Goal: Task Accomplishment & Management: Manage account settings

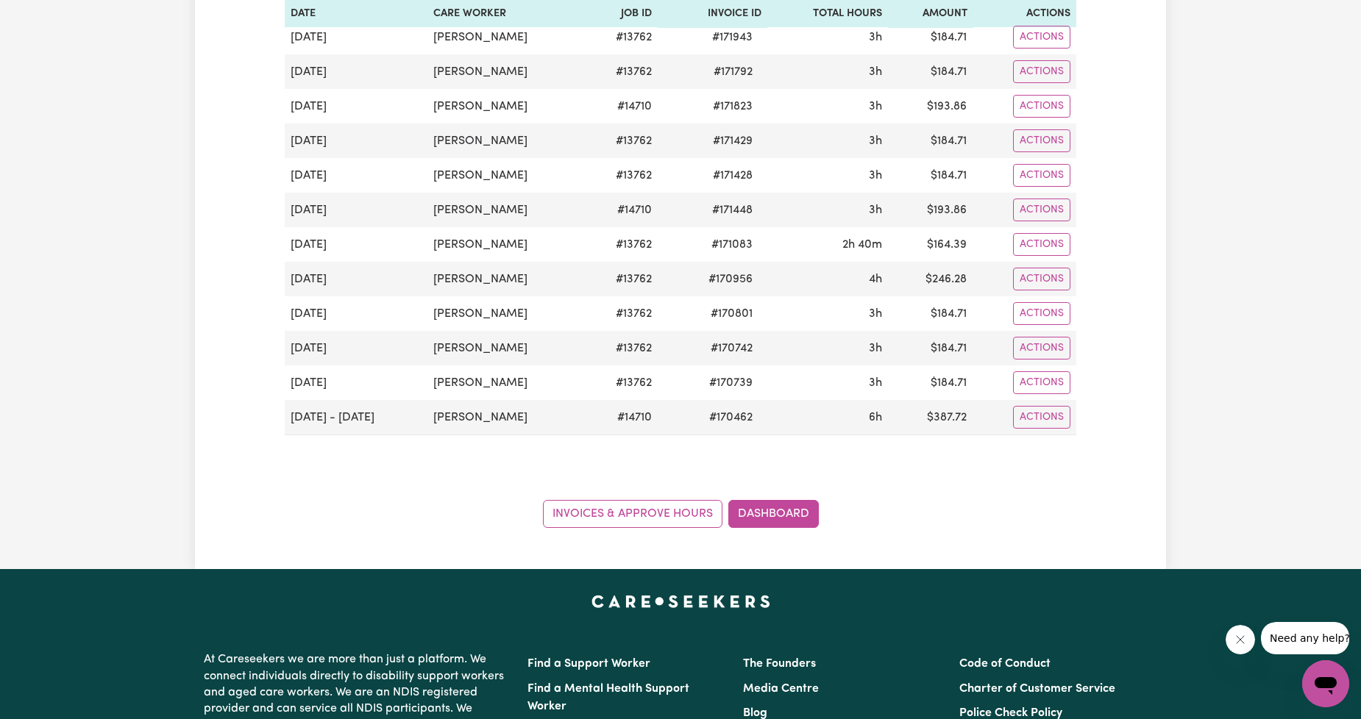
scroll to position [545, 0]
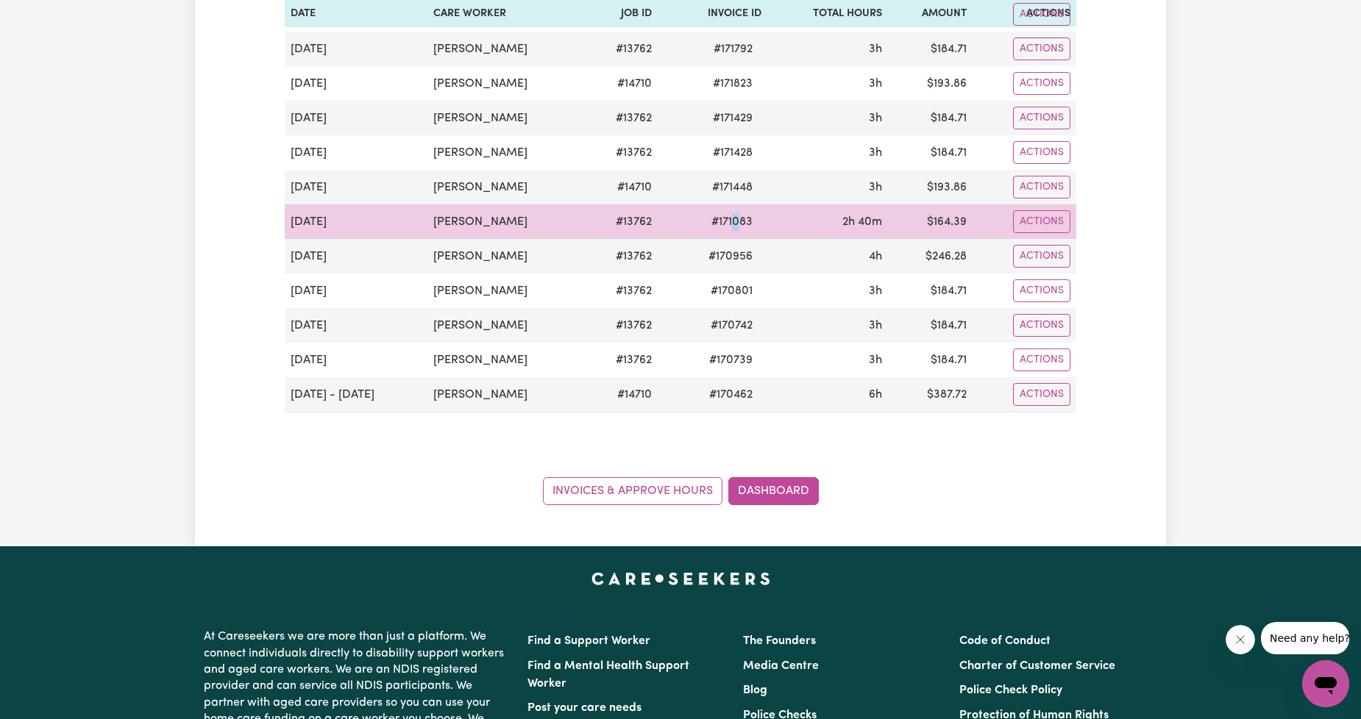
click at [737, 224] on span "# 171083" at bounding box center [732, 222] width 59 height 18
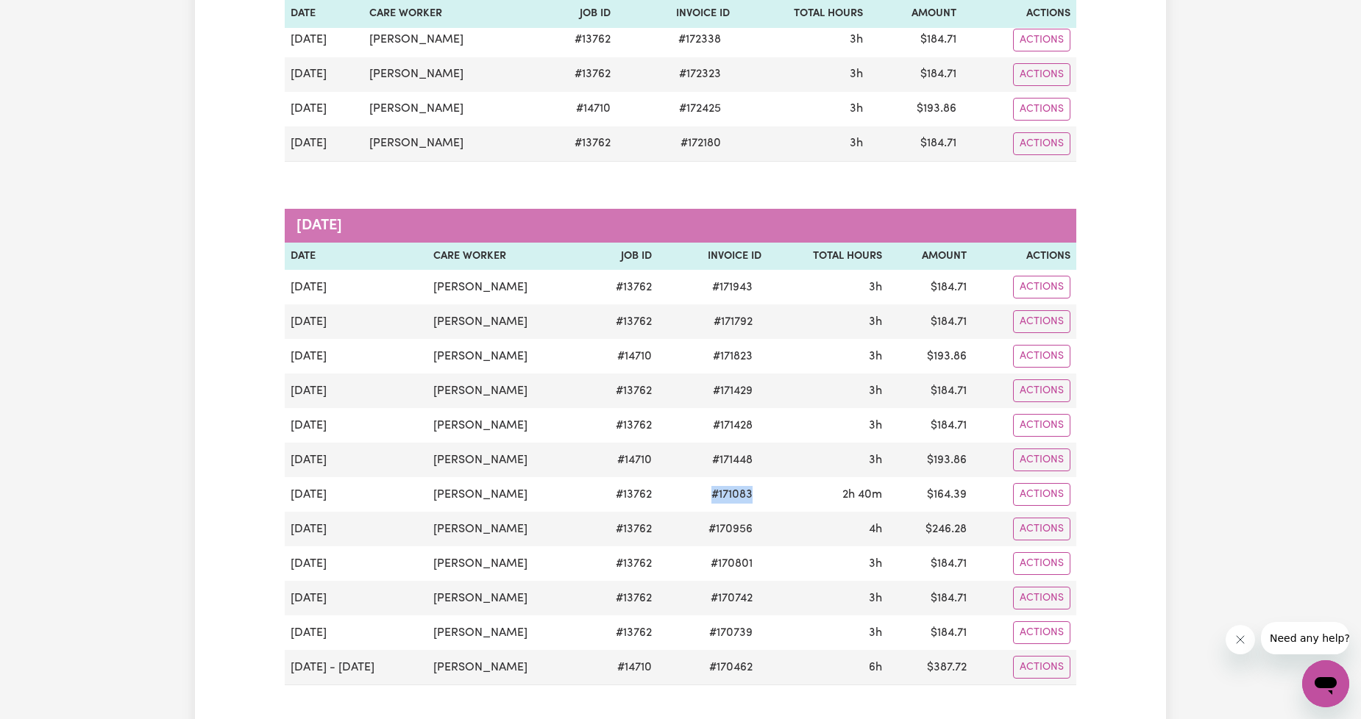
scroll to position [0, 0]
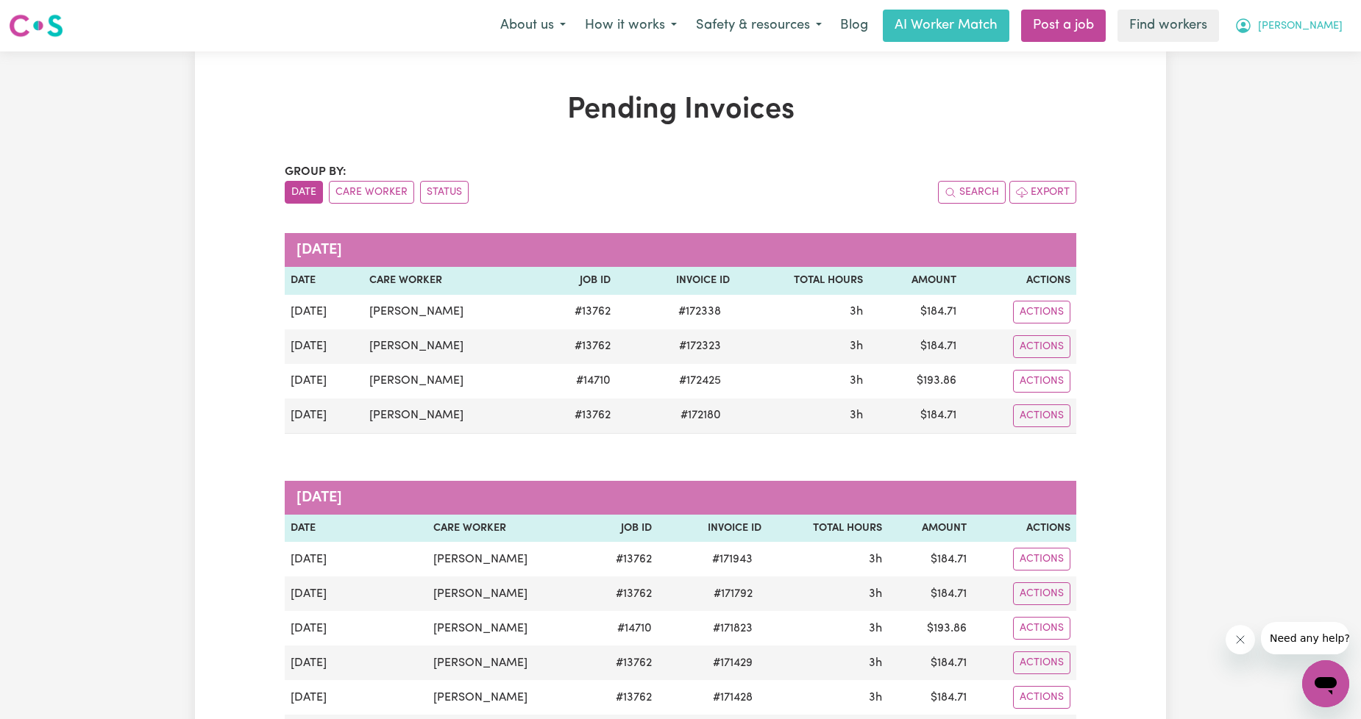
click at [1330, 22] on span "[PERSON_NAME]" at bounding box center [1300, 26] width 85 height 16
click at [1288, 79] on link "Logout" at bounding box center [1293, 85] width 116 height 28
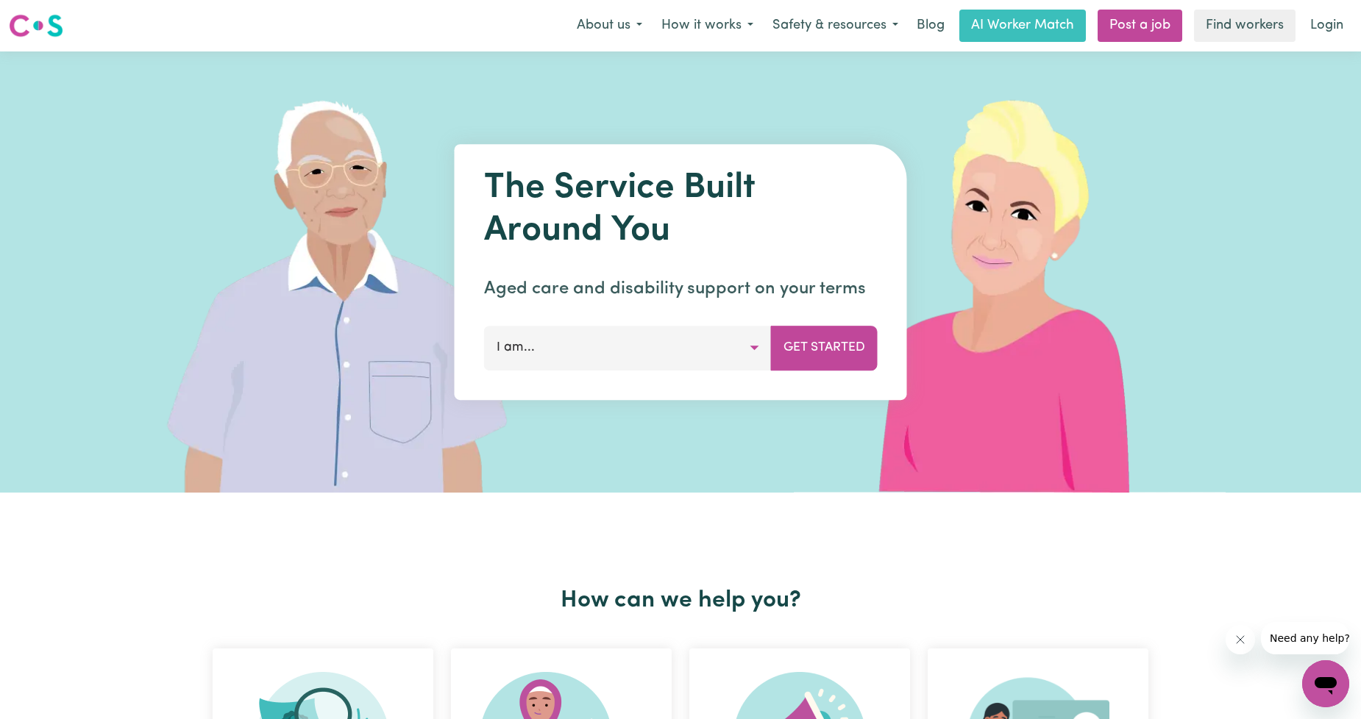
click at [1314, 46] on nav "Menu About us How it works Safety & resources Blog AI Worker Match Post a job F…" at bounding box center [680, 25] width 1361 height 51
click at [1315, 37] on link "Login" at bounding box center [1326, 26] width 51 height 32
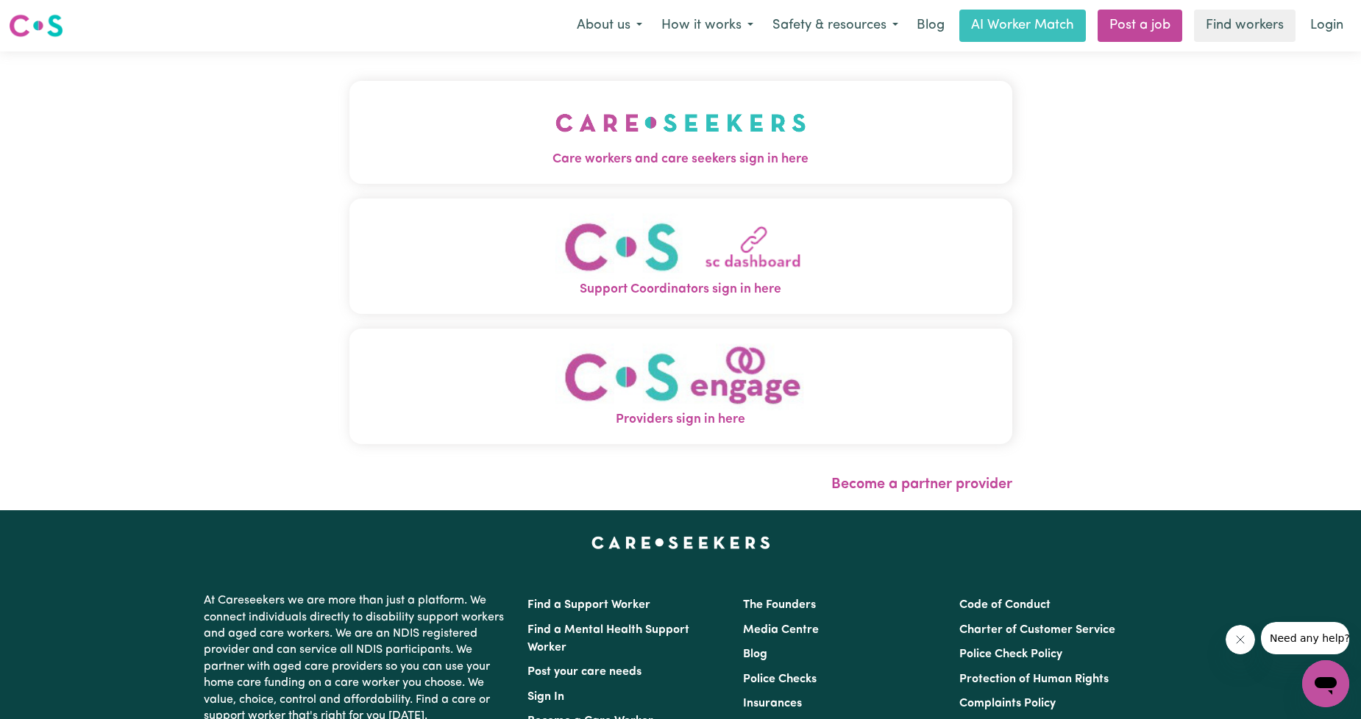
click at [569, 147] on img "Care workers and care seekers sign in here" at bounding box center [680, 123] width 251 height 54
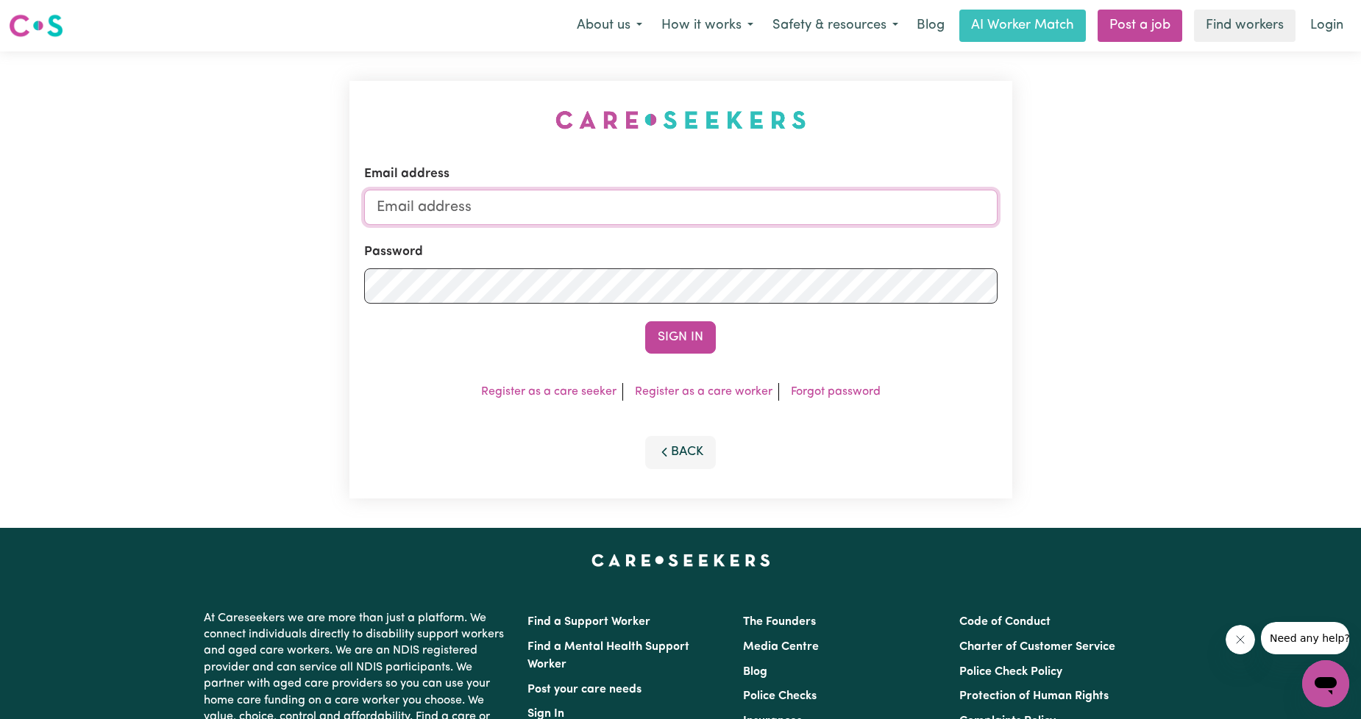
click at [552, 210] on input "Email address" at bounding box center [680, 207] width 633 height 35
drag, startPoint x: 455, startPoint y: 207, endPoint x: 666, endPoint y: 210, distance: 211.2
click at [666, 210] on input "[EMAIL_ADDRESS][PERSON_NAME][DOMAIN_NAME]" at bounding box center [680, 207] width 633 height 35
type input "[EMAIL_ADDRESS][DOMAIN_NAME]"
click at [653, 328] on button "Sign In" at bounding box center [680, 337] width 71 height 32
